Goal: Transaction & Acquisition: Purchase product/service

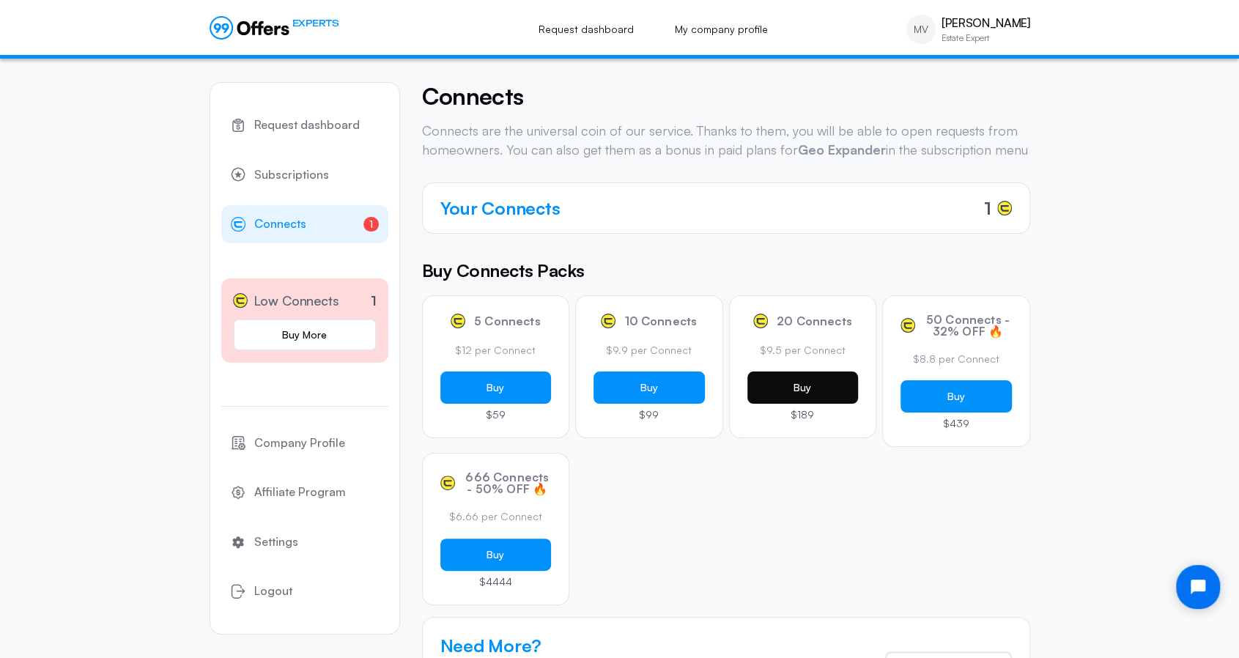
click at [810, 404] on button "Buy" at bounding box center [802, 387] width 111 height 32
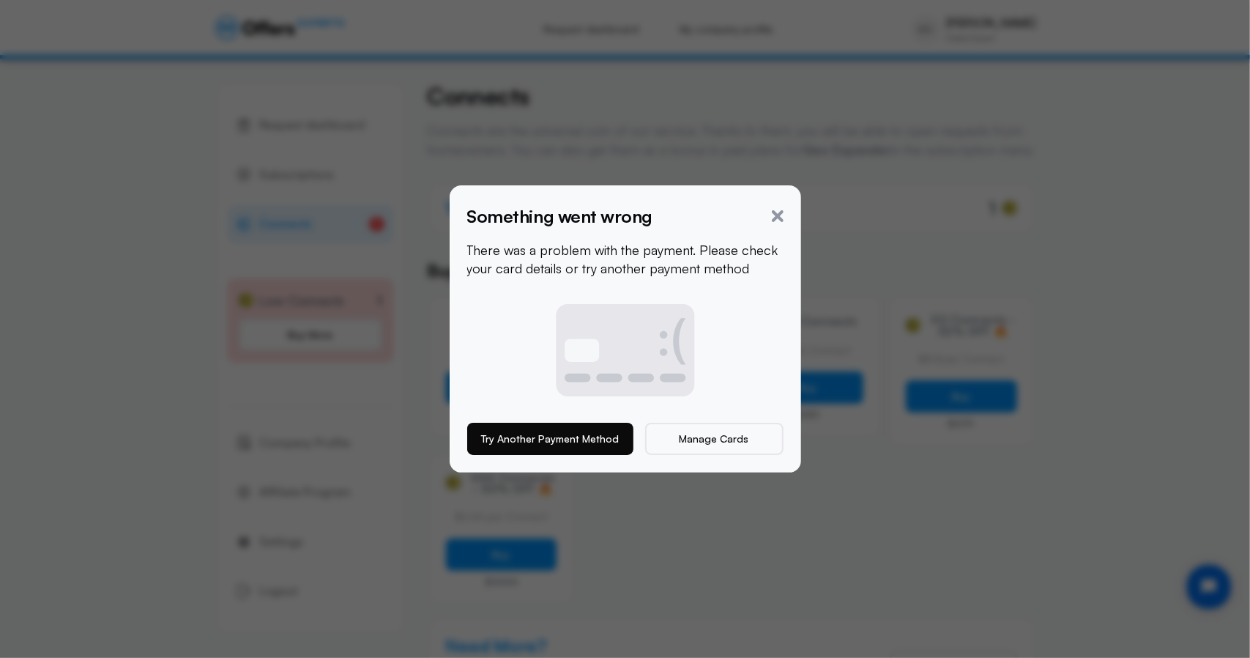
click at [539, 439] on button "Try Another Payment Method" at bounding box center [550, 439] width 166 height 32
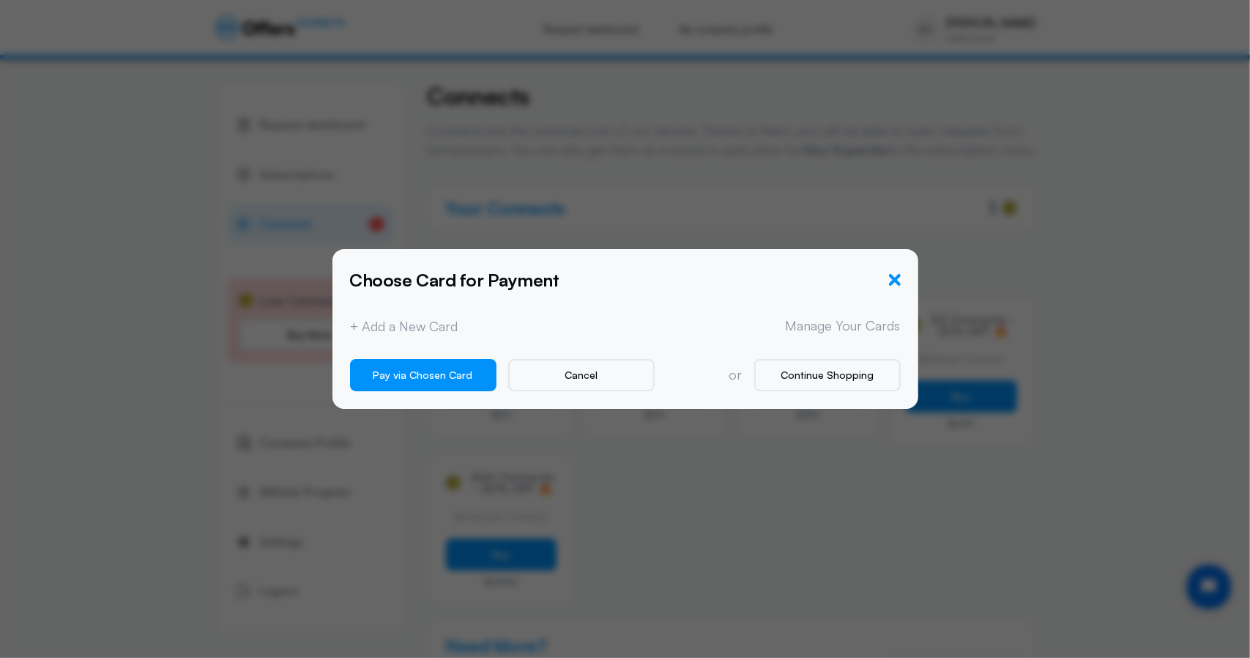
click at [897, 278] on icon "button" at bounding box center [895, 280] width 12 height 12
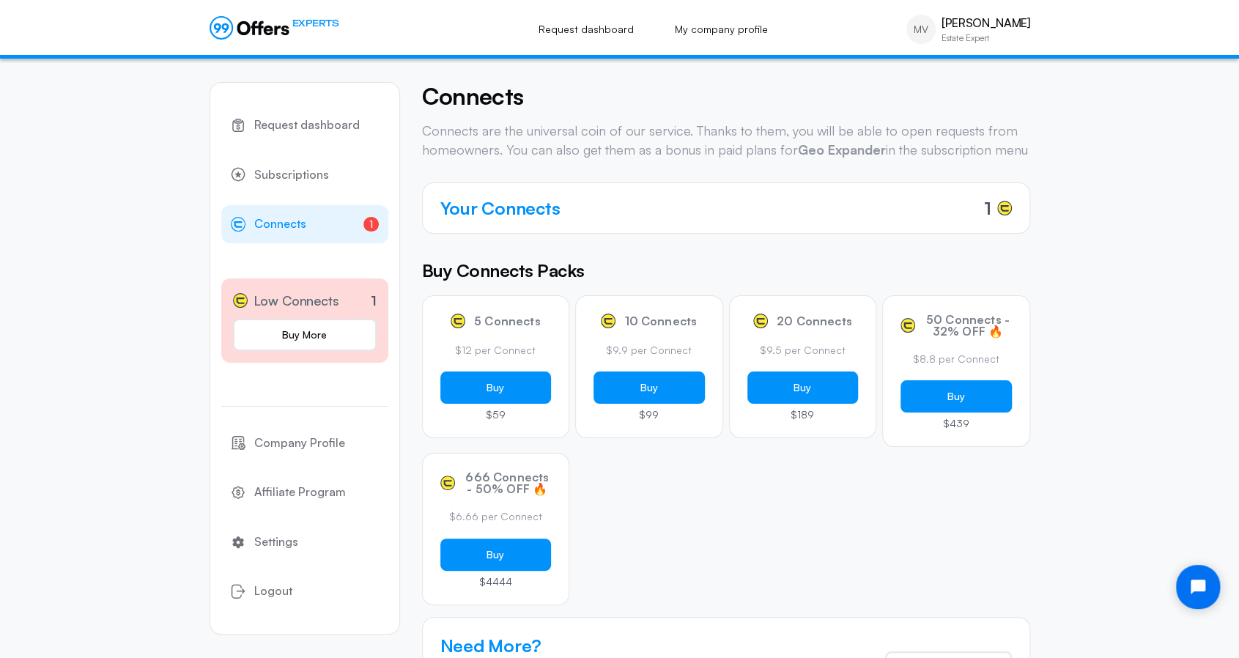
click at [316, 223] on link "1 Connects 1" at bounding box center [304, 224] width 167 height 38
click at [318, 121] on span "Request dashboard" at bounding box center [306, 125] width 105 height 19
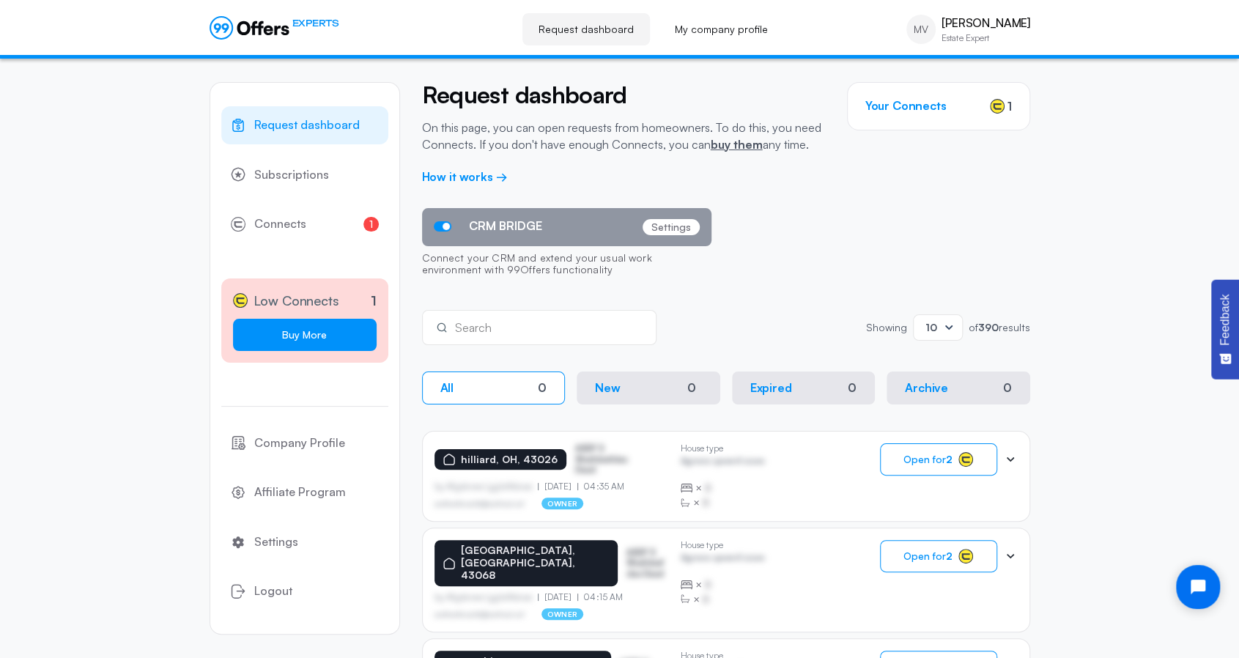
click at [273, 331] on link "Buy More" at bounding box center [305, 335] width 144 height 32
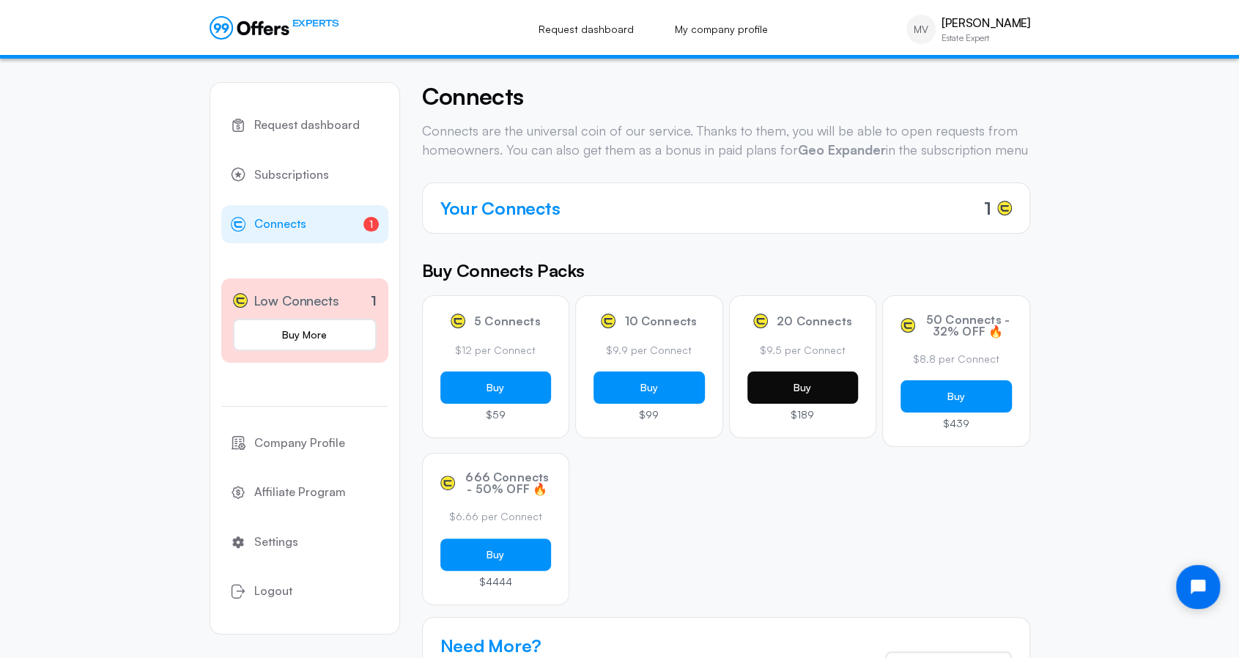
click at [793, 404] on button "Buy" at bounding box center [802, 387] width 111 height 32
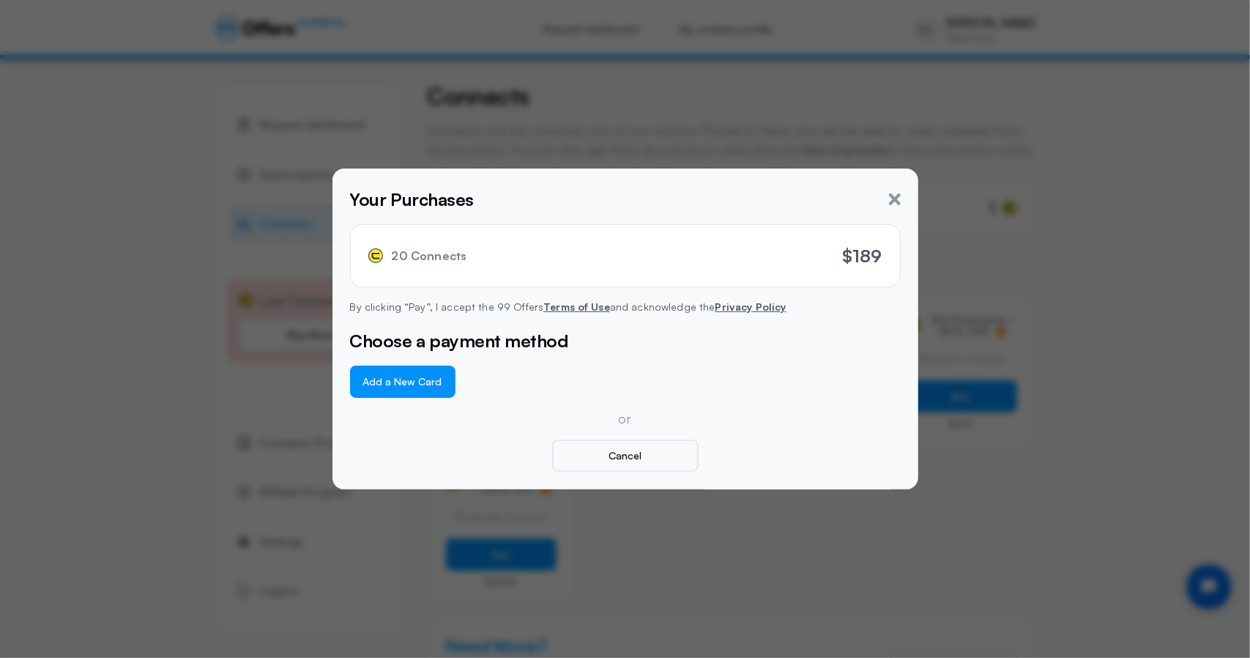
click at [394, 385] on button "Add a New Card" at bounding box center [402, 382] width 105 height 32
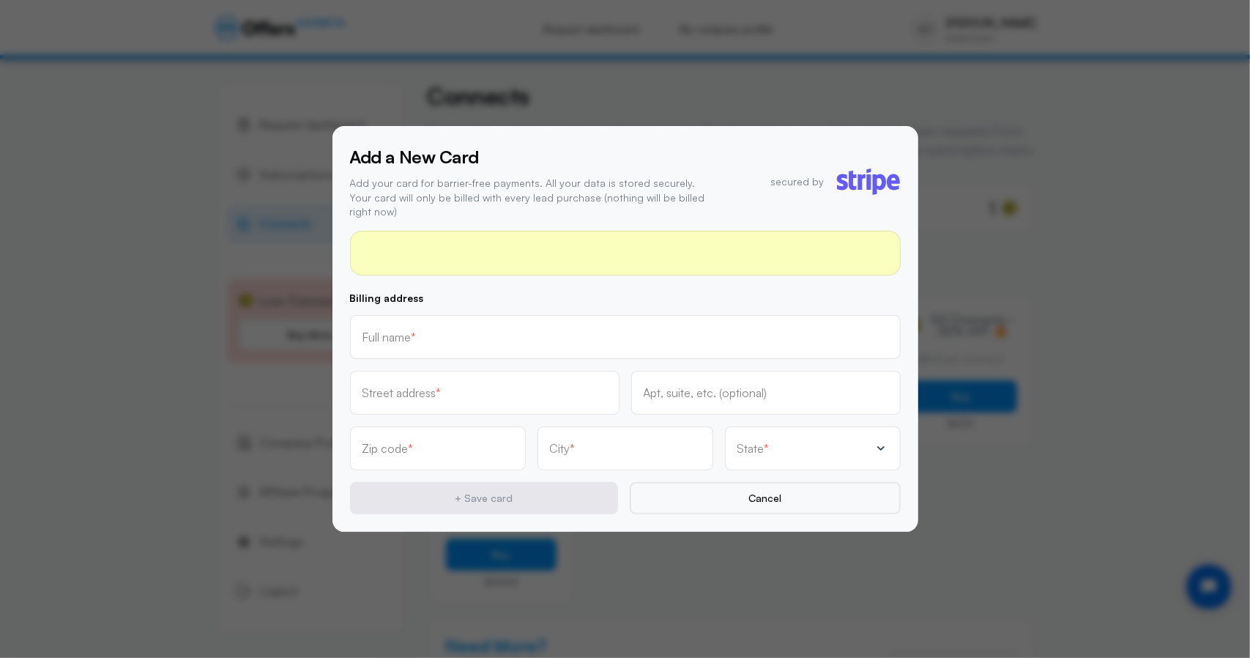
click at [476, 329] on div "Full name *" at bounding box center [626, 337] width 526 height 16
type input "[PERSON_NAME]"
click at [470, 390] on input "text" at bounding box center [485, 398] width 245 height 16
type input "[STREET_ADDRESS]"
click at [416, 440] on div "Zip code *" at bounding box center [438, 448] width 151 height 16
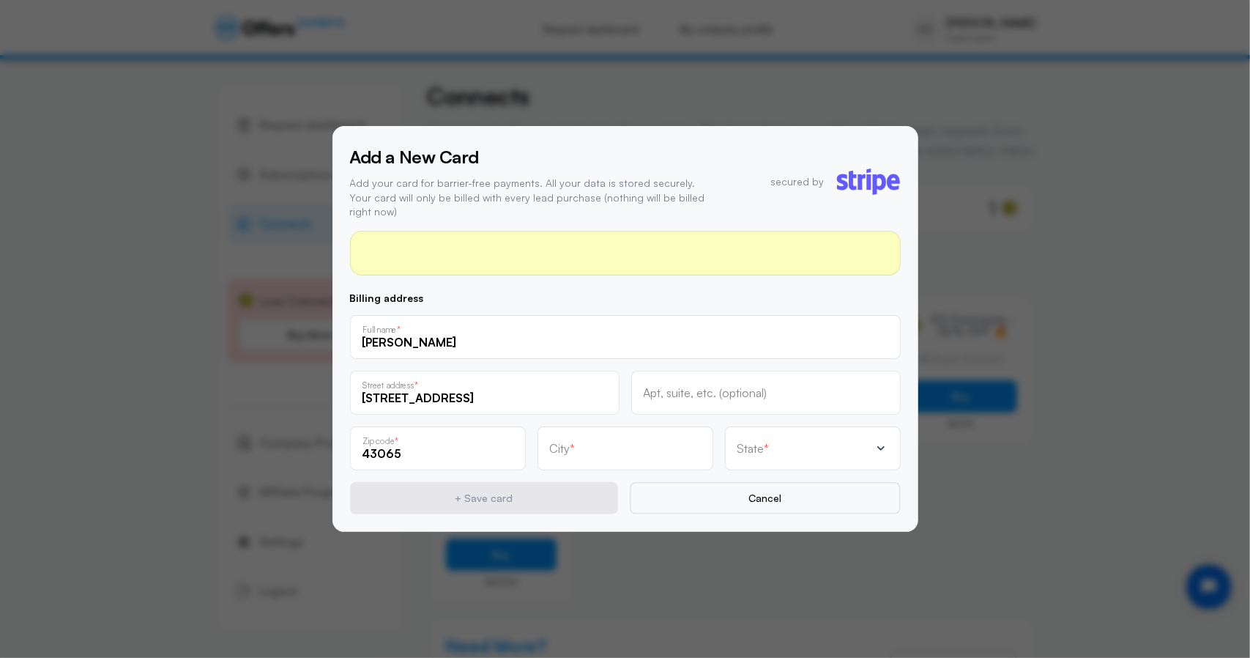
type input "43065"
click at [639, 448] on input "text" at bounding box center [625, 453] width 151 height 16
type input "[PERSON_NAME]"
click at [768, 444] on div "State *" at bounding box center [804, 448] width 133 height 15
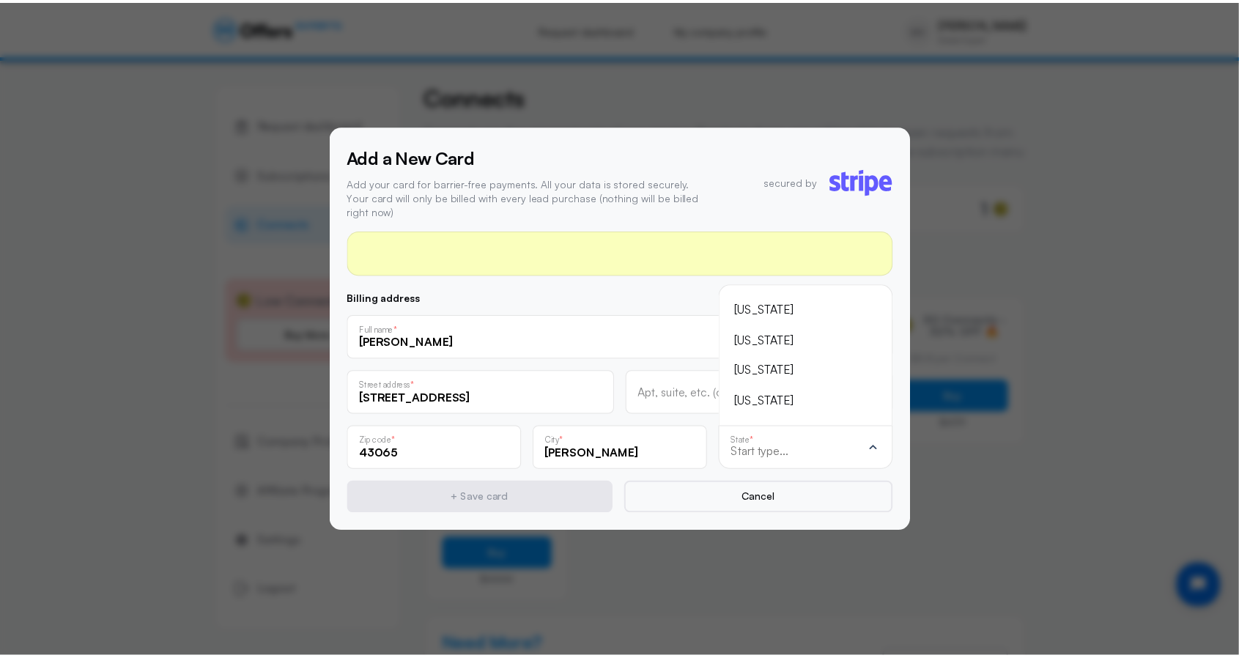
scroll to position [-1025, 0]
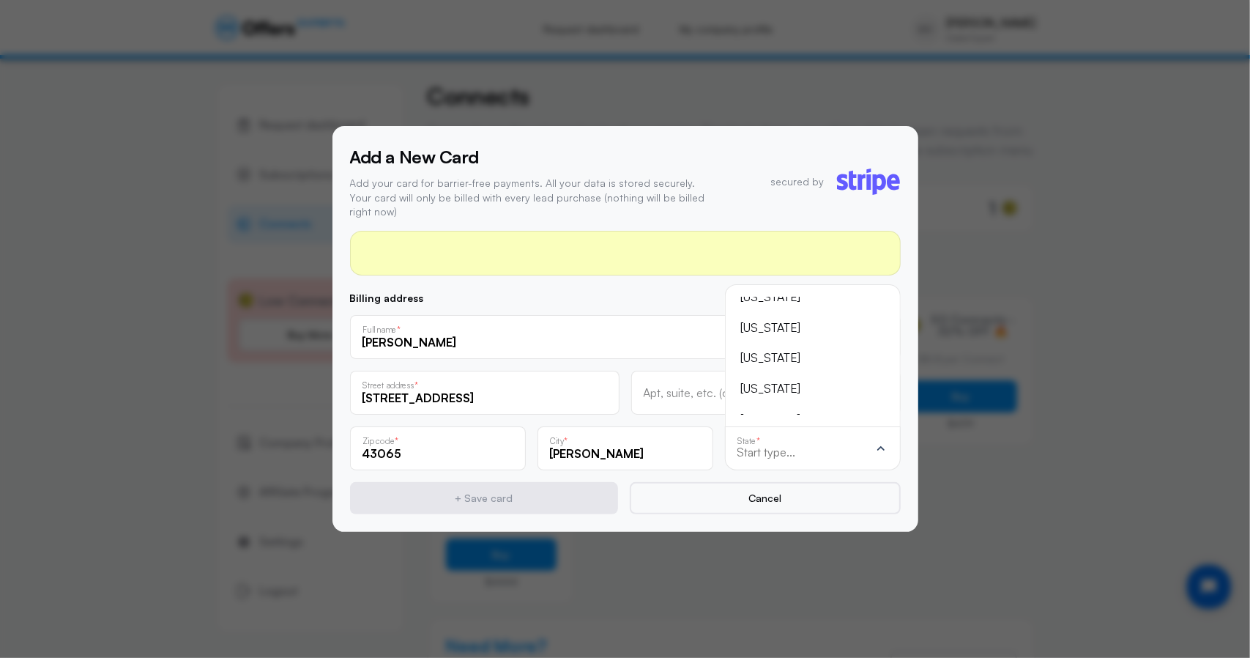
click at [771, 354] on div "[US_STATE]" at bounding box center [804, 358] width 126 height 19
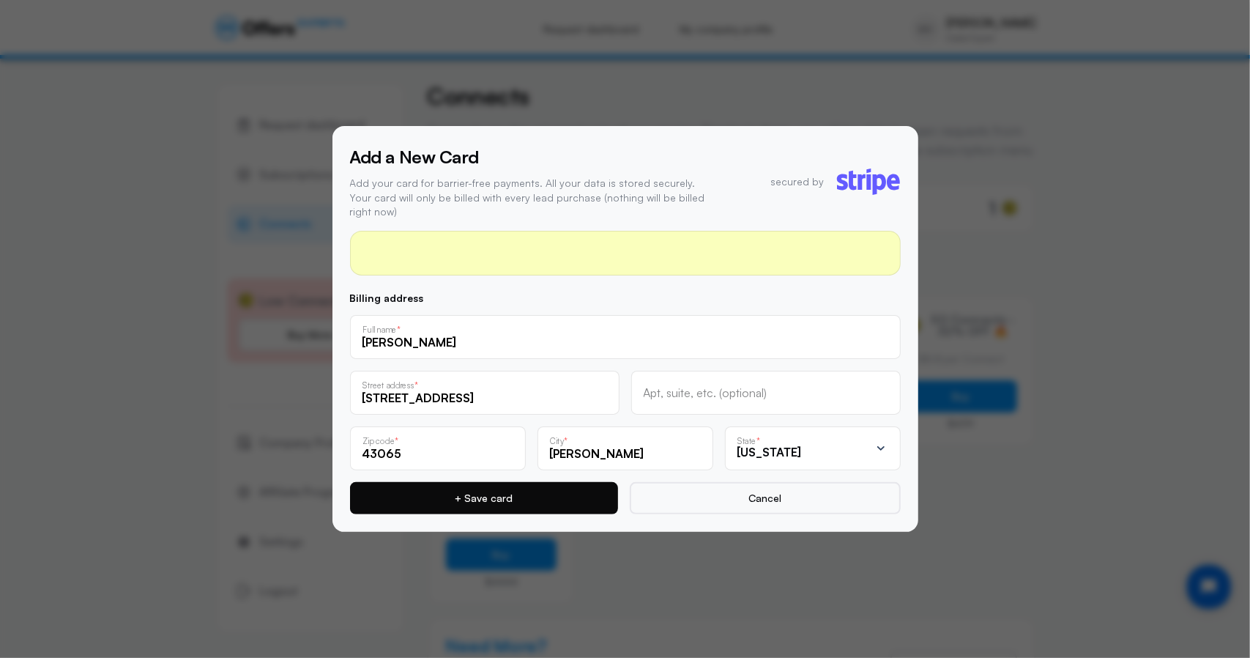
click at [482, 486] on button "+ Save card" at bounding box center [484, 498] width 268 height 32
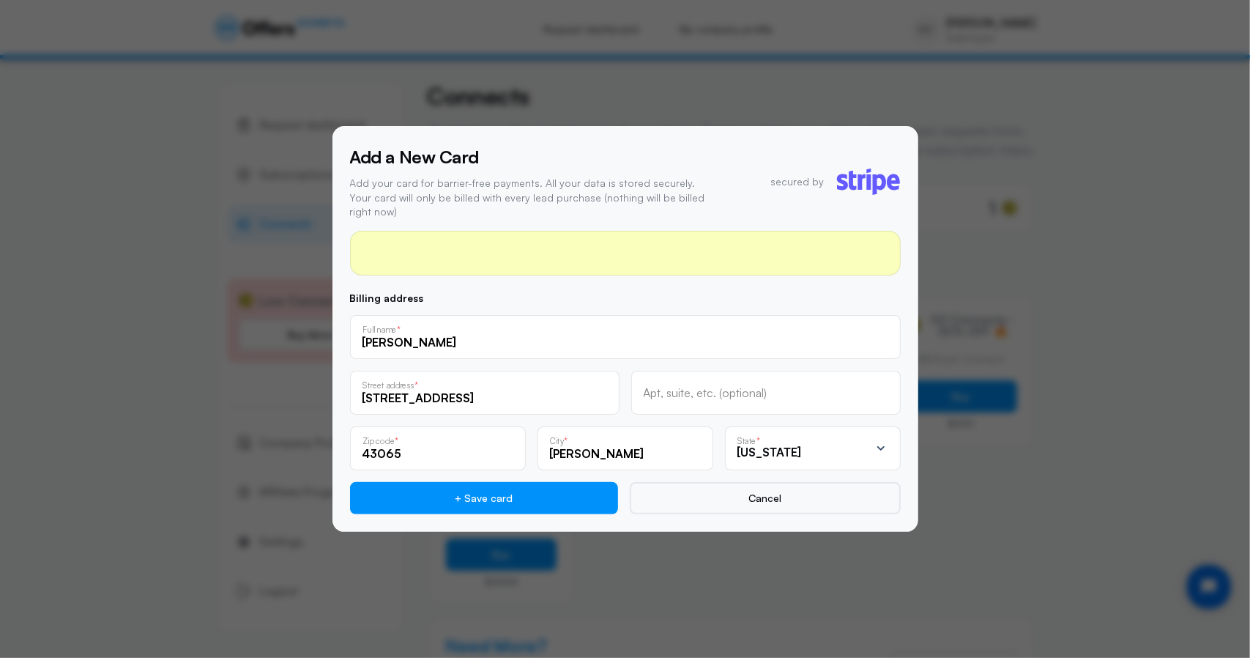
click at [1207, 103] on icon "button" at bounding box center [1208, 103] width 11 height 11
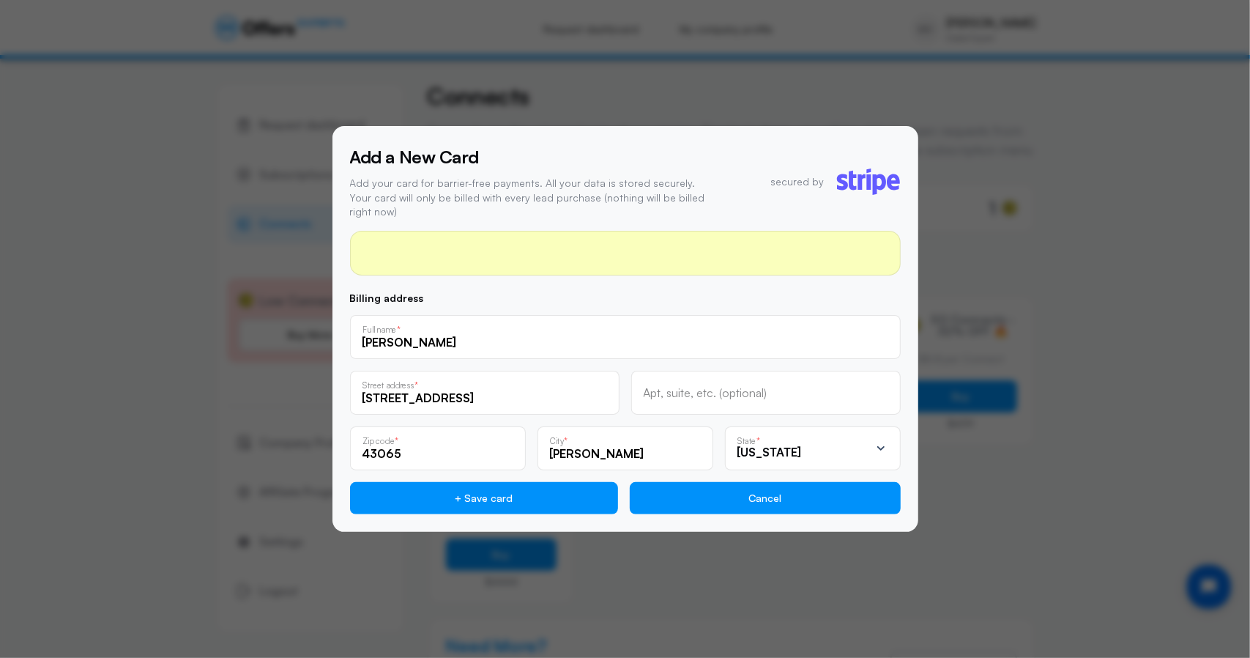
click at [732, 494] on button "Cancel" at bounding box center [765, 498] width 271 height 32
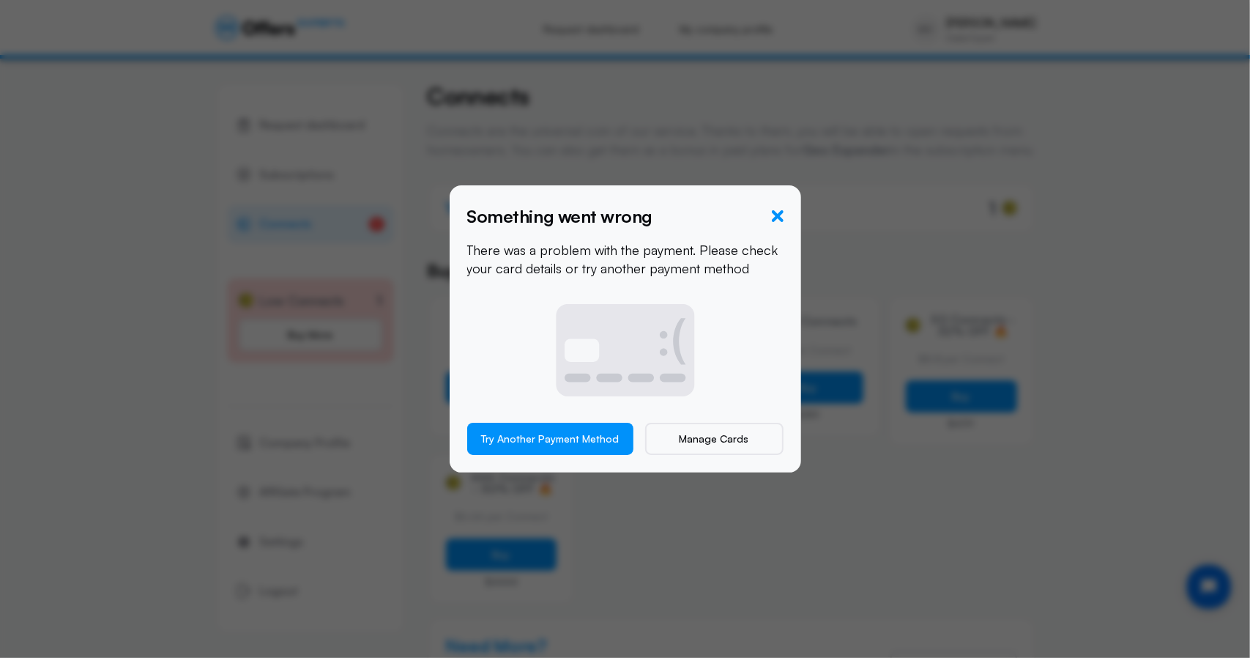
click at [772, 213] on icon "button" at bounding box center [778, 216] width 12 height 12
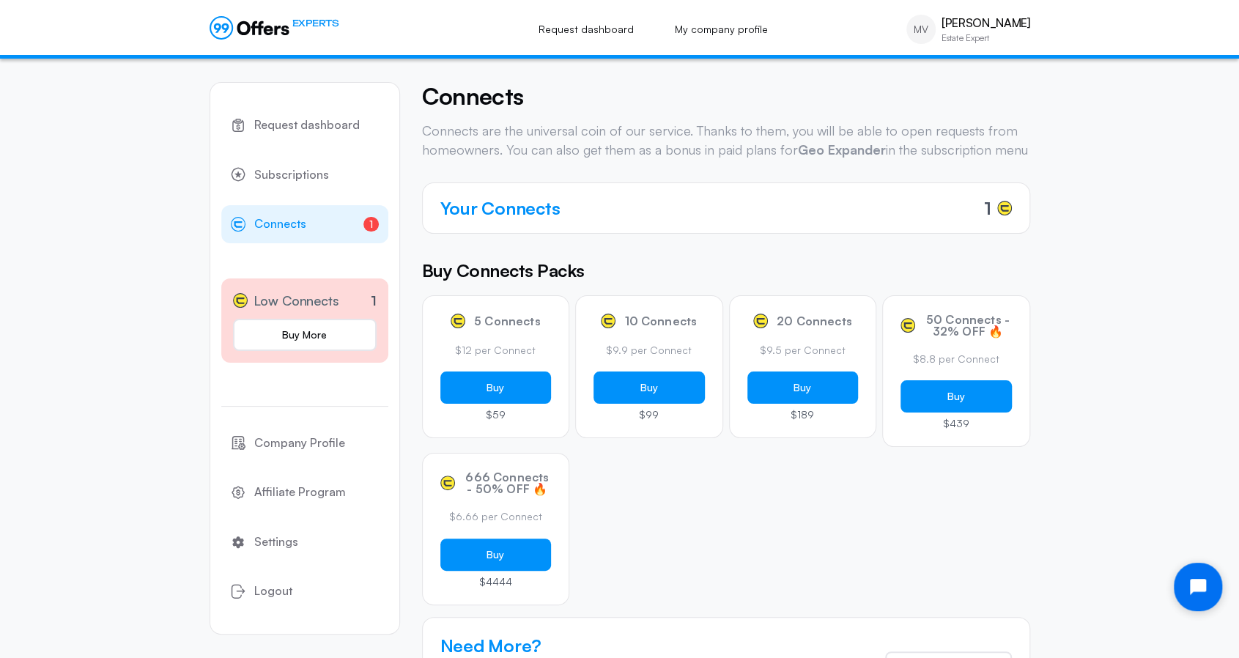
click at [1187, 576] on button "Open chat widget" at bounding box center [1197, 587] width 48 height 48
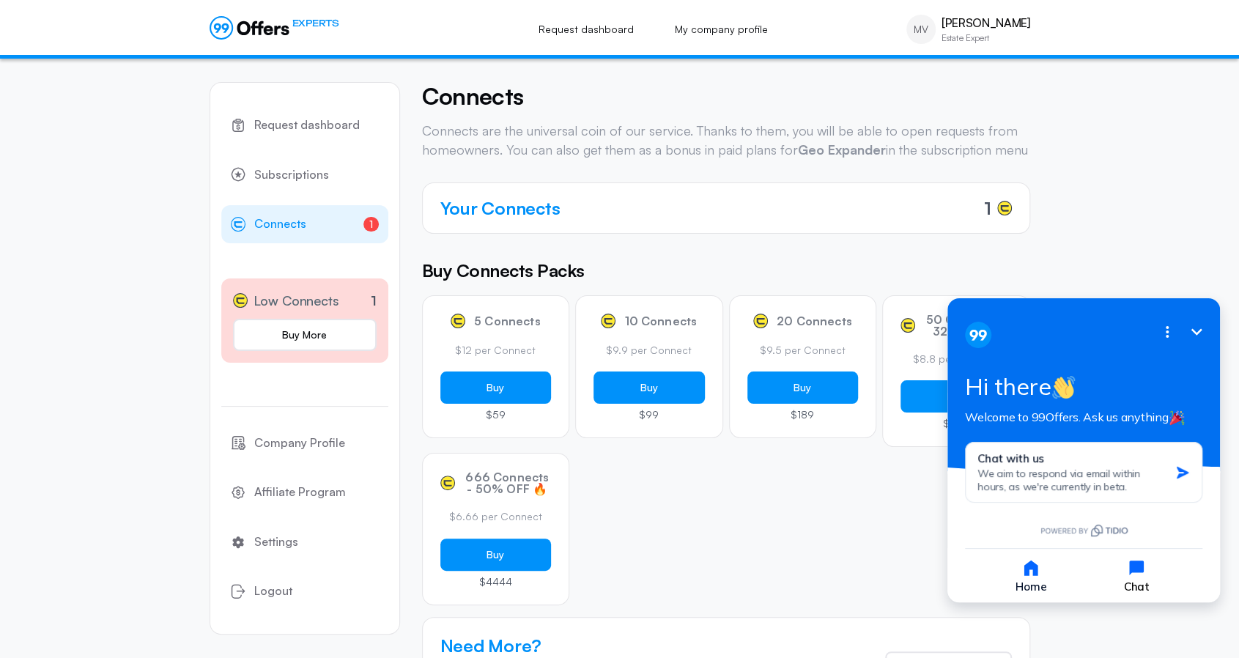
click at [1136, 569] on icon "button" at bounding box center [1136, 567] width 15 height 15
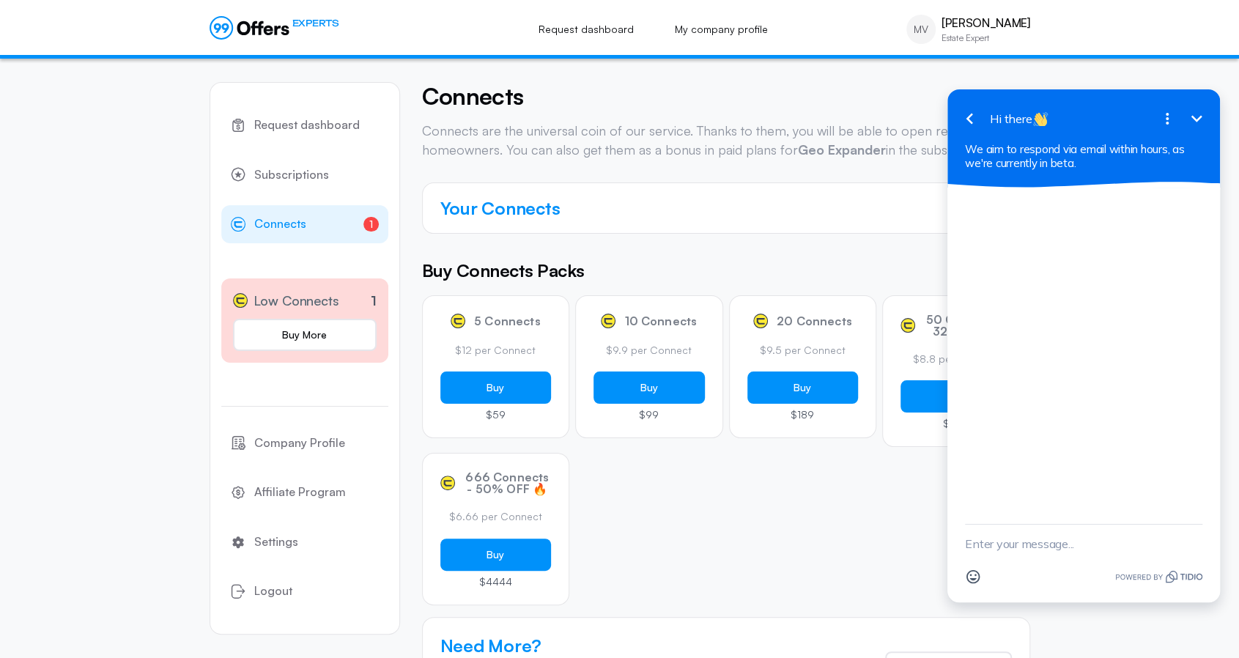
click at [1023, 548] on textarea "New message" at bounding box center [1083, 543] width 237 height 38
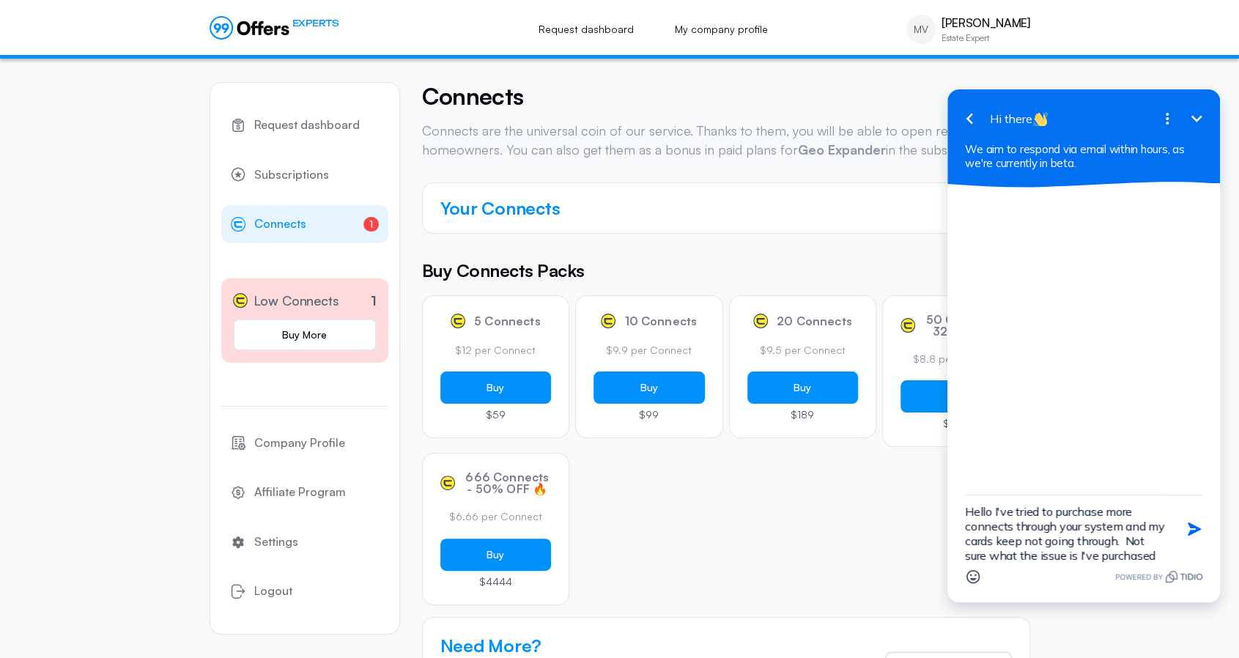
scroll to position [18, 0]
type textarea "Hello I've tried to purchase more connects through your system and my cards kee…"
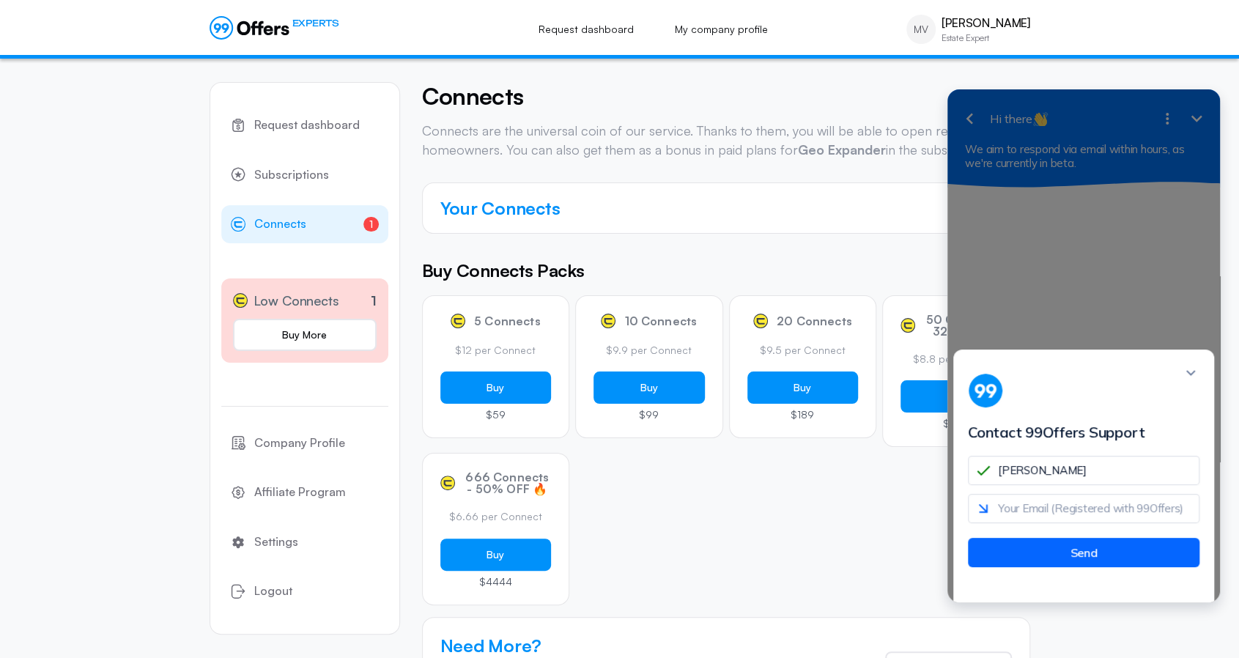
type input "[PERSON_NAME]"
click at [1067, 521] on input "email" at bounding box center [1083, 508] width 231 height 29
type input "[EMAIL_ADDRESS][DOMAIN_NAME]"
click at [1075, 559] on button "Send" at bounding box center [1083, 552] width 231 height 29
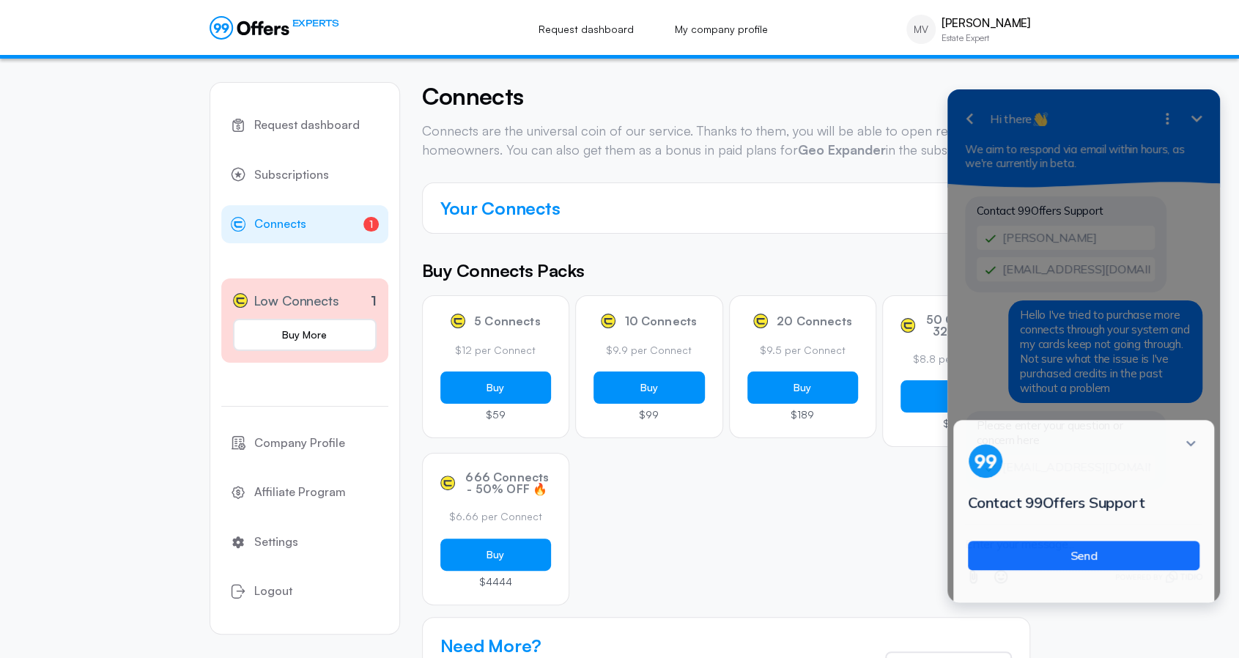
scroll to position [0, 0]
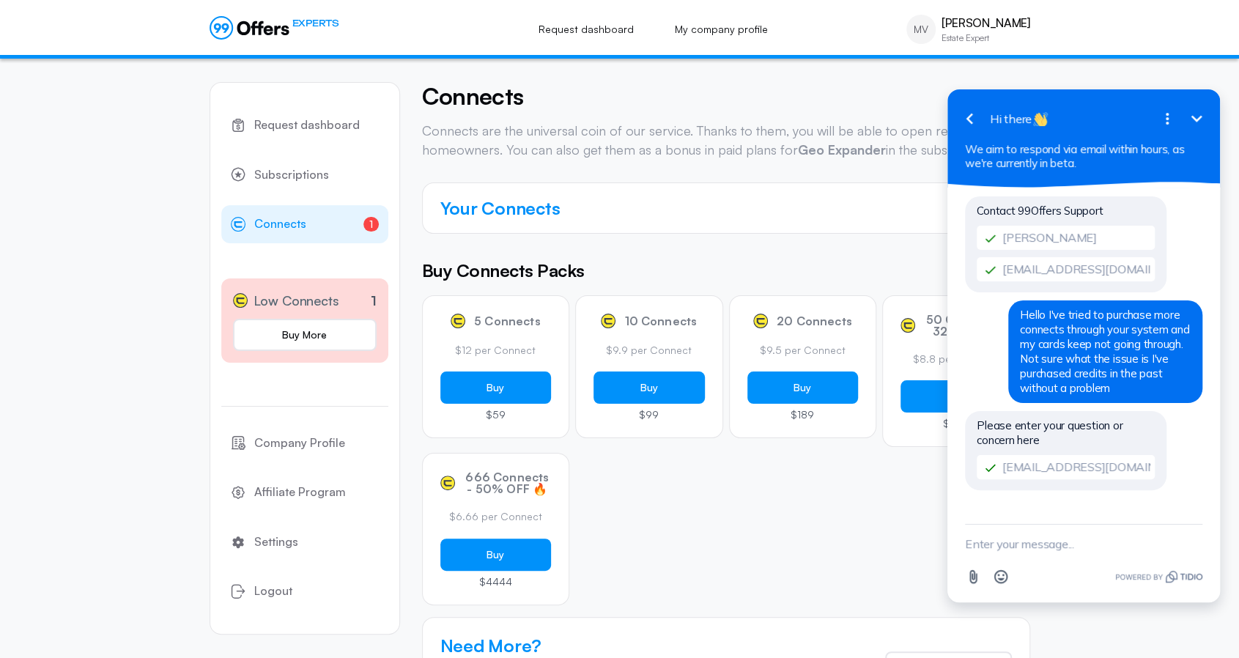
click at [971, 121] on icon "button" at bounding box center [969, 119] width 18 height 18
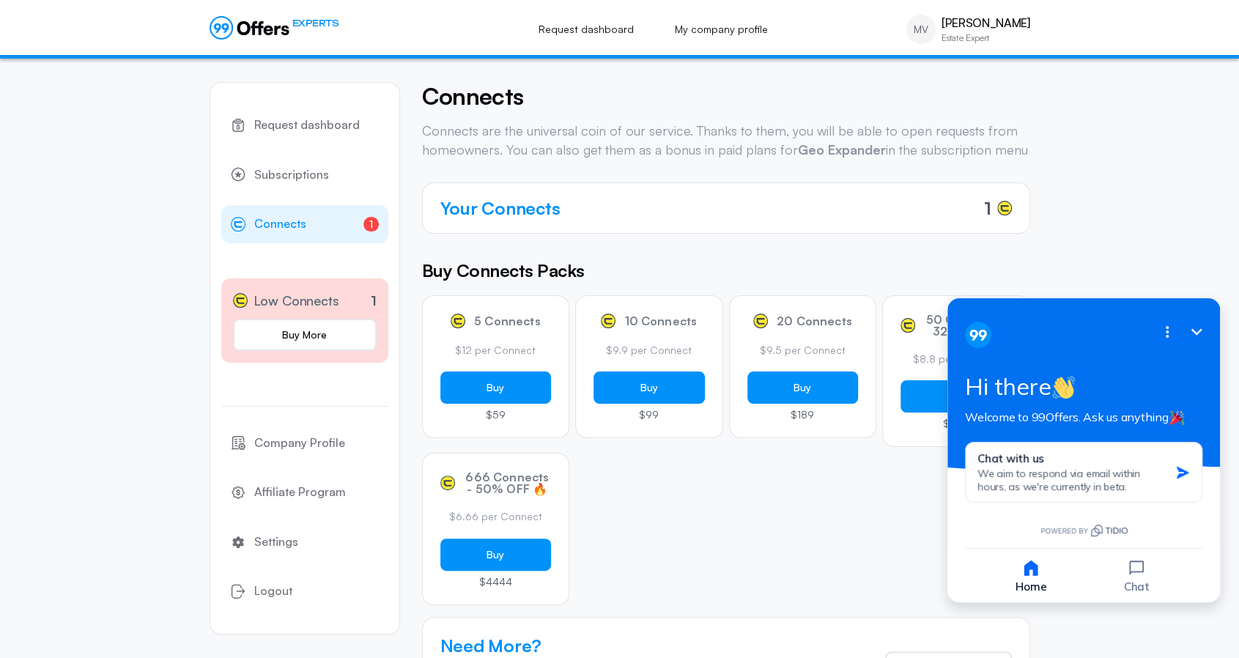
click at [1202, 335] on icon "Minimize" at bounding box center [1196, 332] width 18 height 18
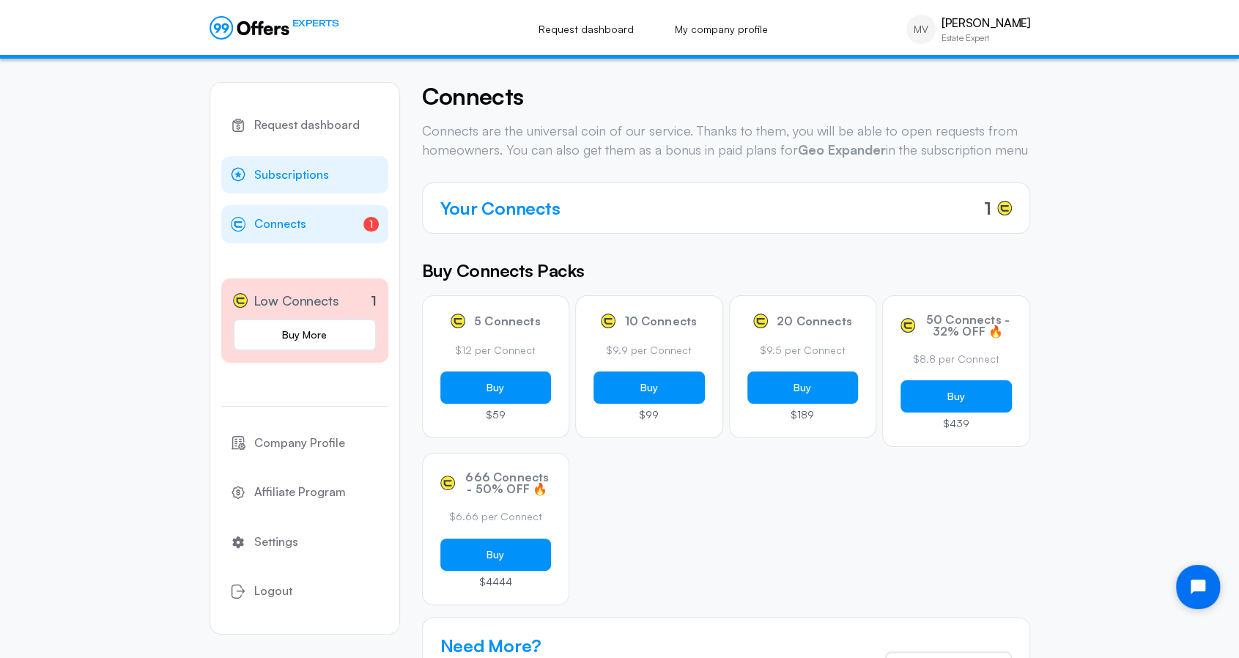
click at [301, 181] on span "Subscriptions" at bounding box center [291, 175] width 75 height 19
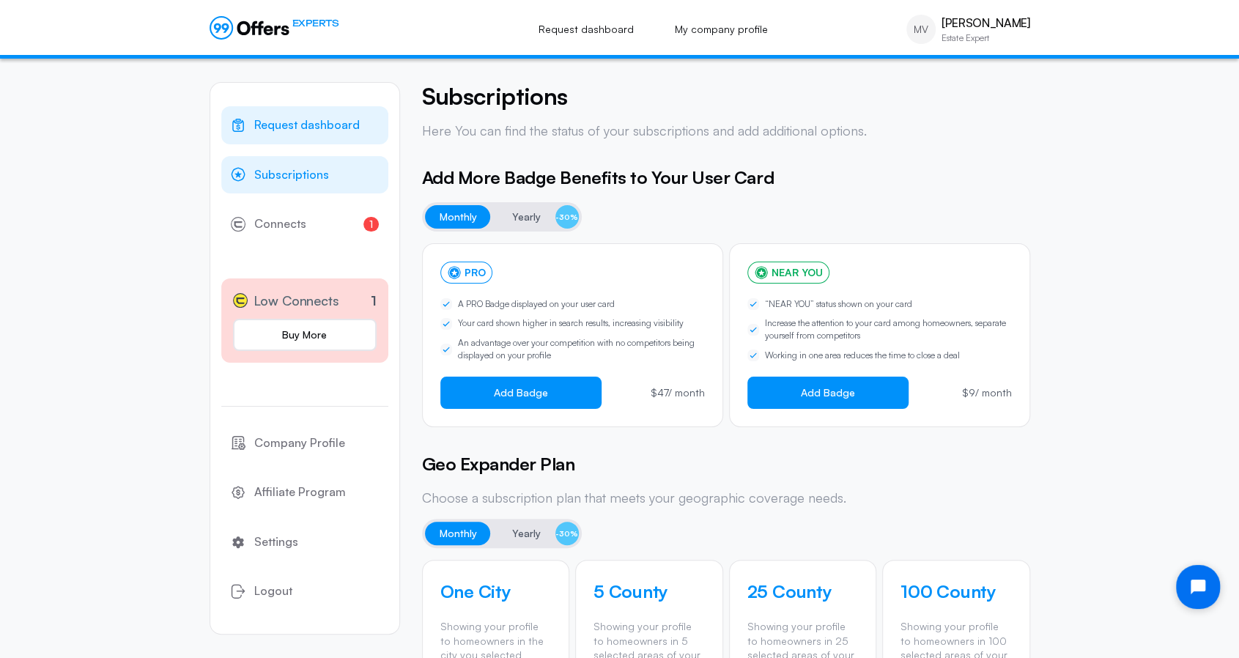
click at [335, 125] on span "Request dashboard" at bounding box center [306, 125] width 105 height 19
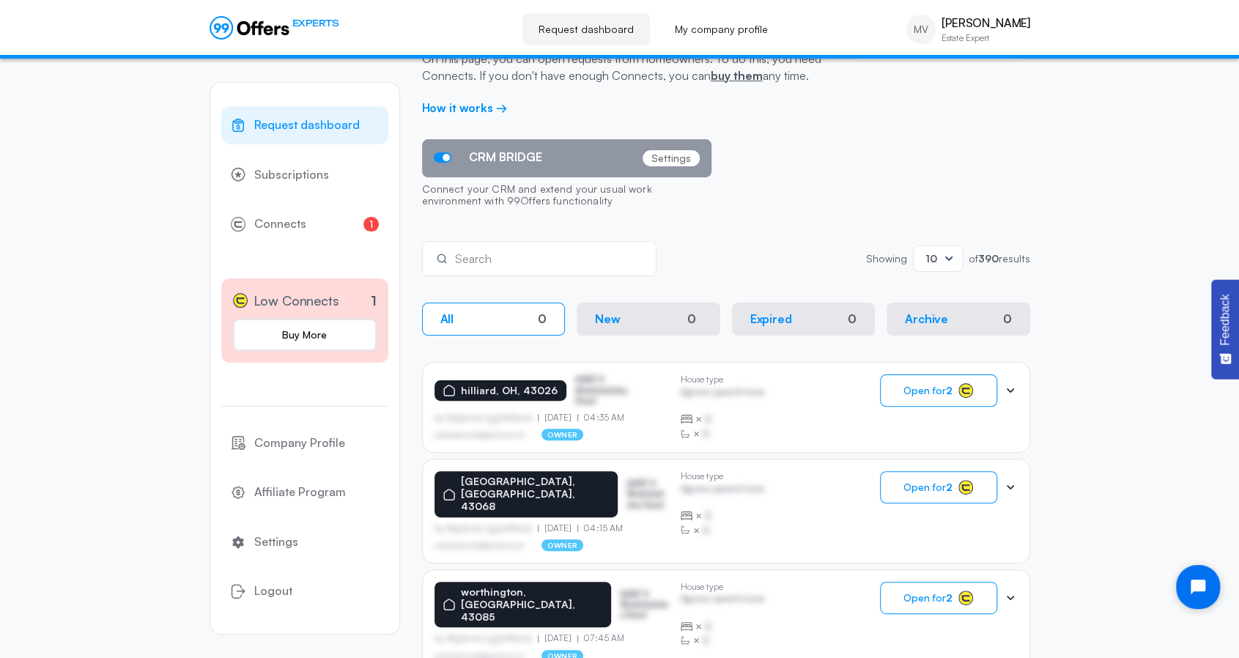
scroll to position [146, 0]
